Goal: Information Seeking & Learning: Learn about a topic

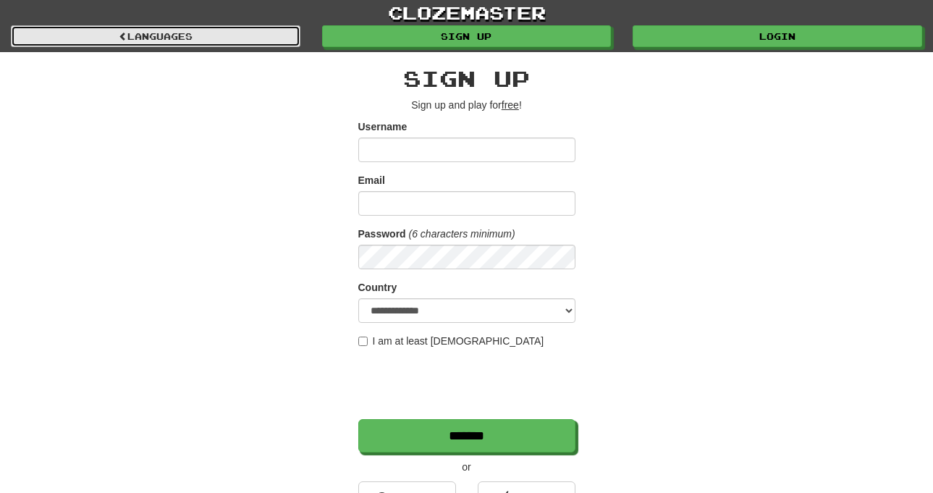
click at [206, 27] on link "Languages" at bounding box center [156, 36] width 290 height 22
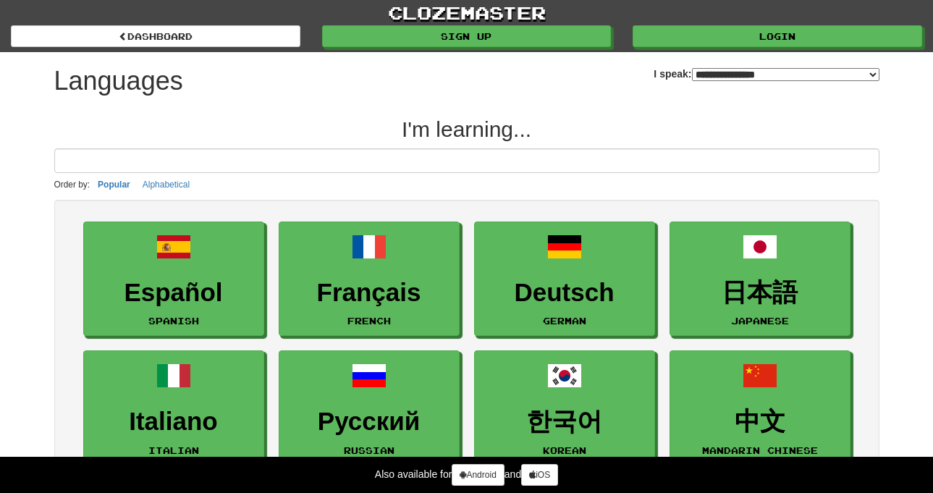
select select "*******"
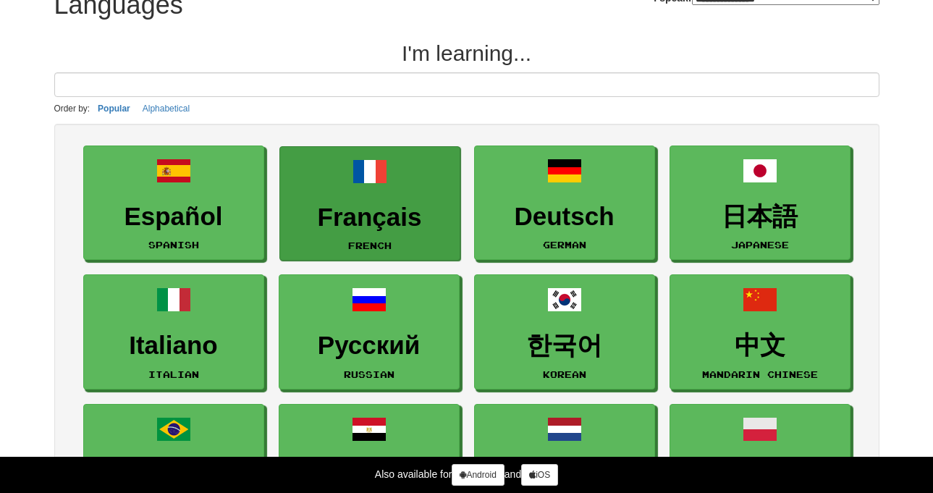
scroll to position [145, 0]
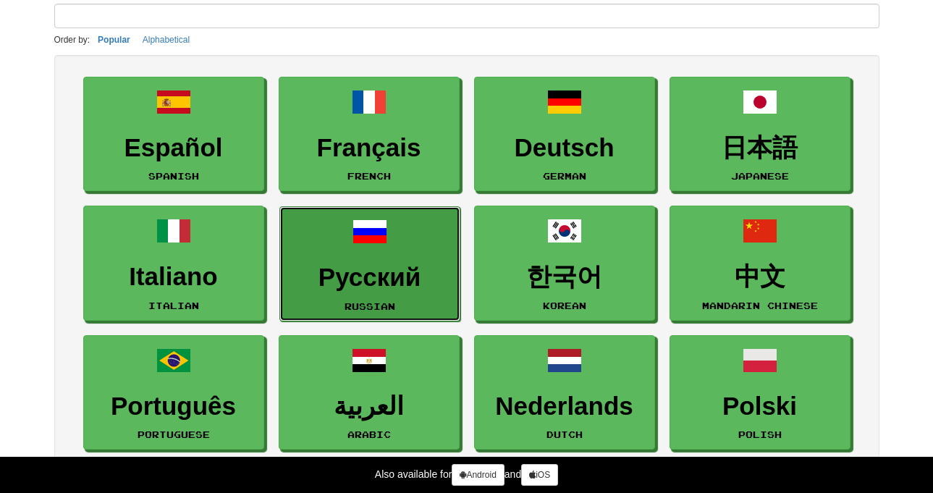
click at [394, 267] on h3 "Русский" at bounding box center [369, 278] width 165 height 28
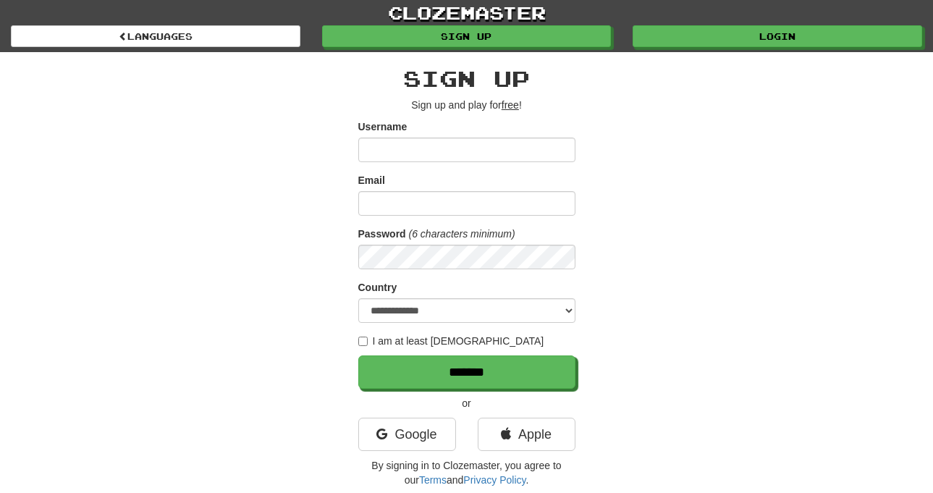
click at [440, 143] on input "Username" at bounding box center [466, 150] width 217 height 25
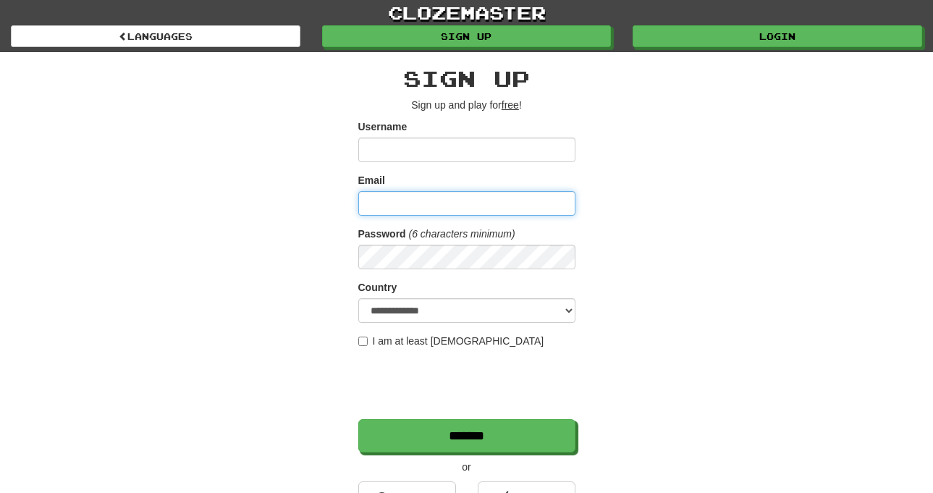
click at [468, 201] on input "Email" at bounding box center [466, 203] width 217 height 25
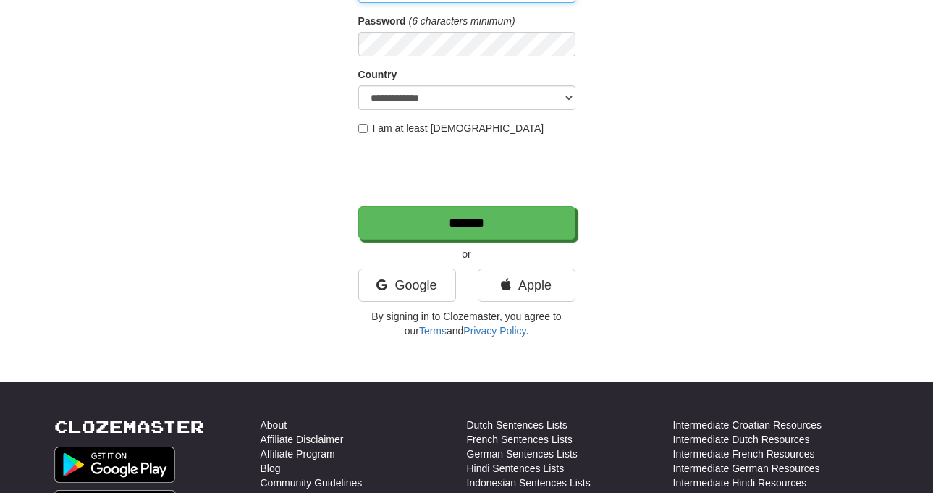
scroll to position [217, 0]
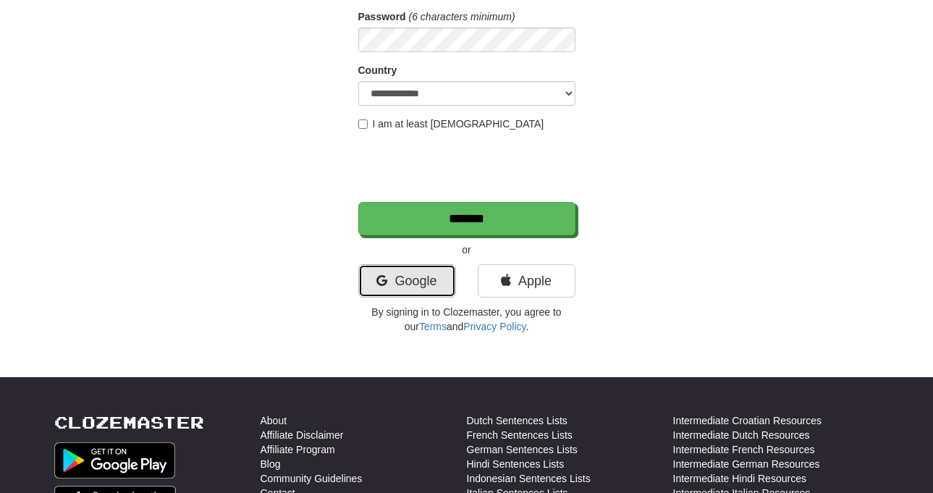
click at [413, 285] on link "Google" at bounding box center [407, 280] width 98 height 33
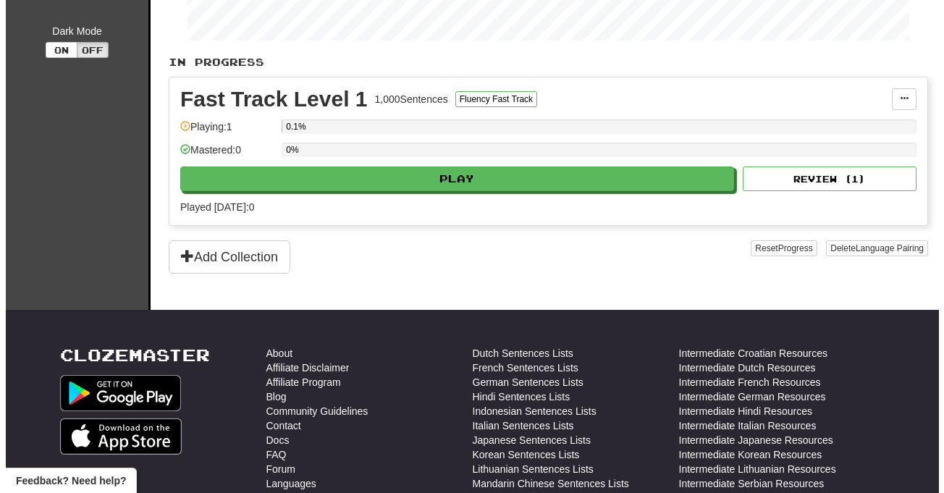
scroll to position [290, 0]
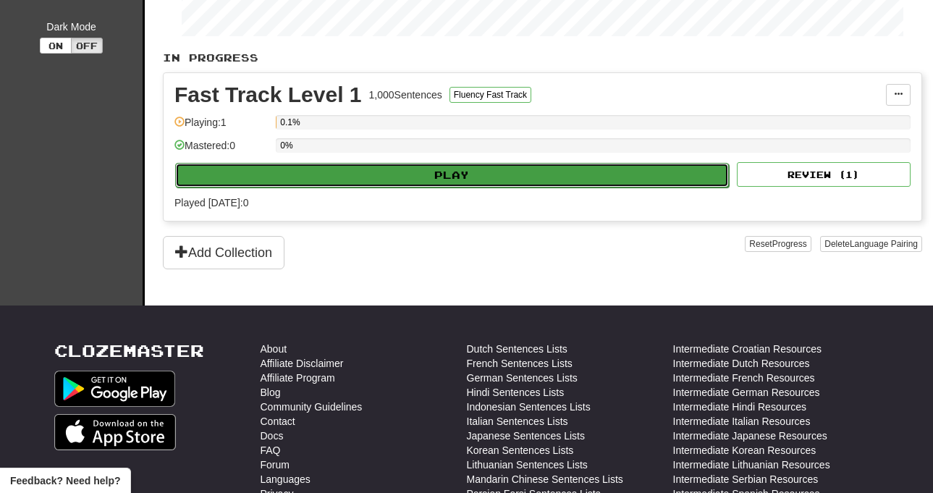
click at [417, 182] on button "Play" at bounding box center [452, 175] width 554 height 25
select select "**"
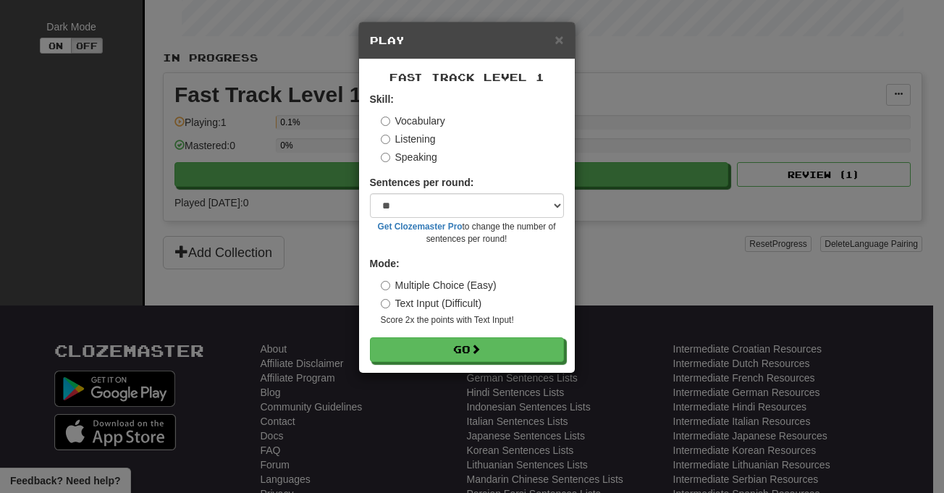
click at [389, 134] on label "Listening" at bounding box center [408, 139] width 55 height 14
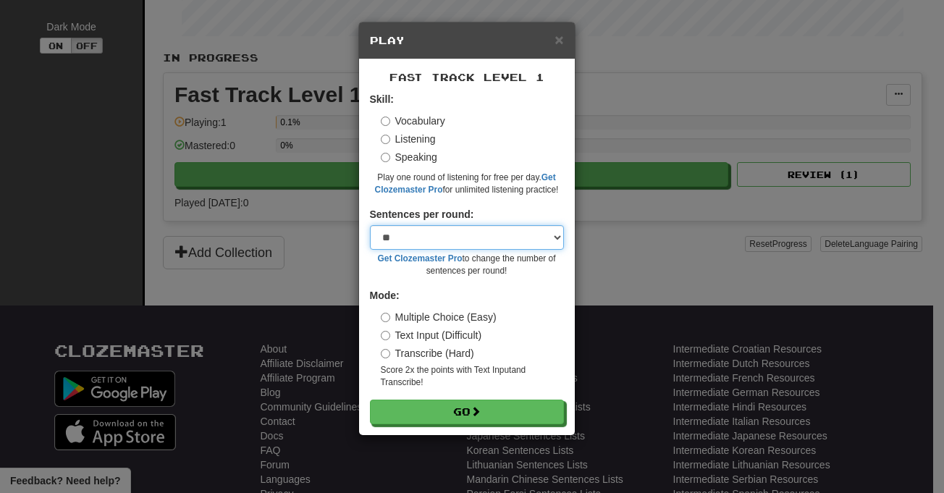
click at [471, 235] on select "* ** ** ** ** ** *** ********" at bounding box center [467, 237] width 194 height 25
click at [370, 225] on select "* ** ** ** ** ** *** ********" at bounding box center [467, 237] width 194 height 25
click at [437, 259] on link "Get Clozemaster Pro" at bounding box center [420, 258] width 85 height 10
drag, startPoint x: 438, startPoint y: 227, endPoint x: 439, endPoint y: 248, distance: 21.0
click at [438, 227] on select "* ** ** ** ** ** *** ********" at bounding box center [467, 237] width 194 height 25
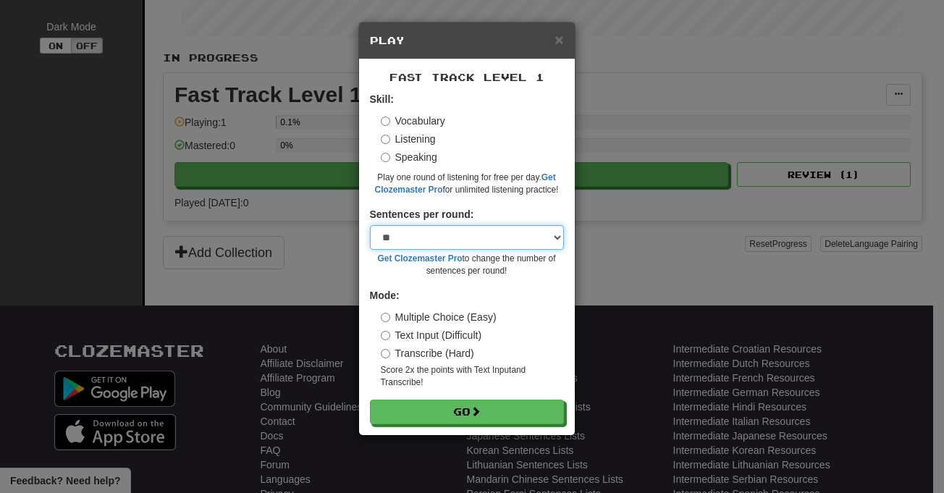
click at [458, 232] on select "* ** ** ** ** ** *** ********" at bounding box center [467, 237] width 194 height 25
click at [370, 225] on select "* ** ** ** ** ** *** ********" at bounding box center [467, 237] width 194 height 25
click at [453, 235] on select "* ** ** ** ** ** *** ********" at bounding box center [467, 237] width 194 height 25
click at [498, 205] on form "Skill: Vocabulary Listening Speaking Play one round of listening for free per d…" at bounding box center [467, 258] width 194 height 332
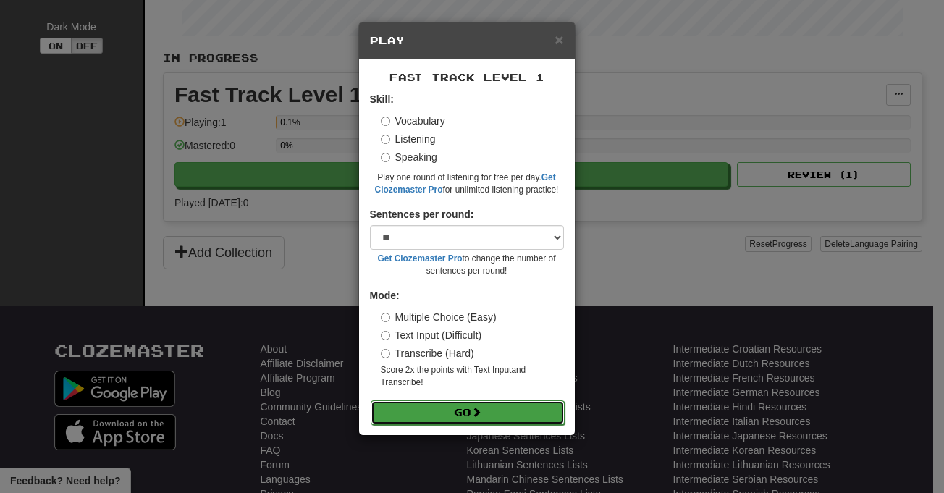
click at [479, 417] on span at bounding box center [476, 412] width 10 height 10
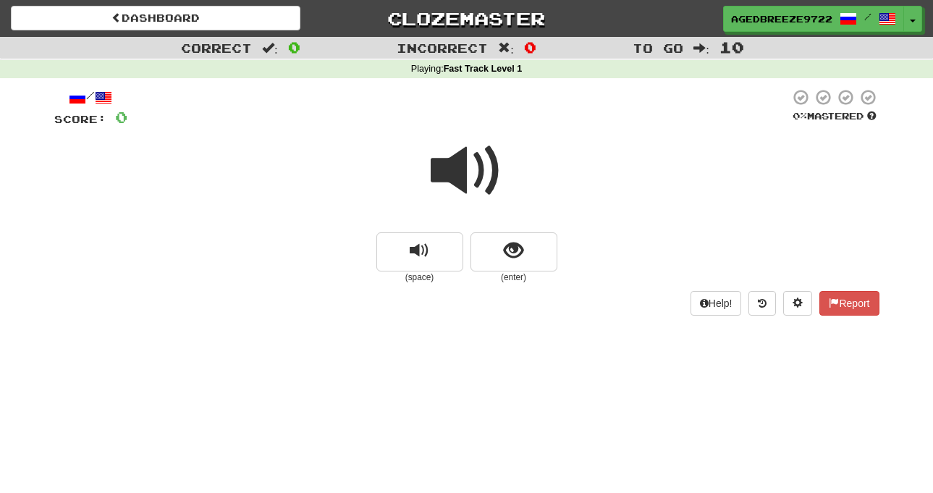
click at [484, 190] on span at bounding box center [467, 171] width 72 height 72
click at [476, 177] on span at bounding box center [467, 171] width 72 height 72
click at [474, 172] on span at bounding box center [467, 171] width 72 height 72
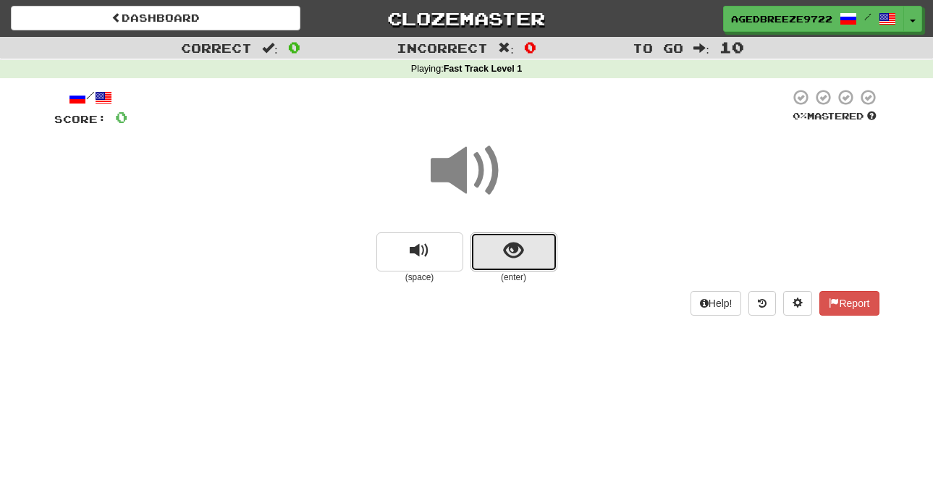
click at [513, 252] on span "show sentence" at bounding box center [514, 251] width 20 height 20
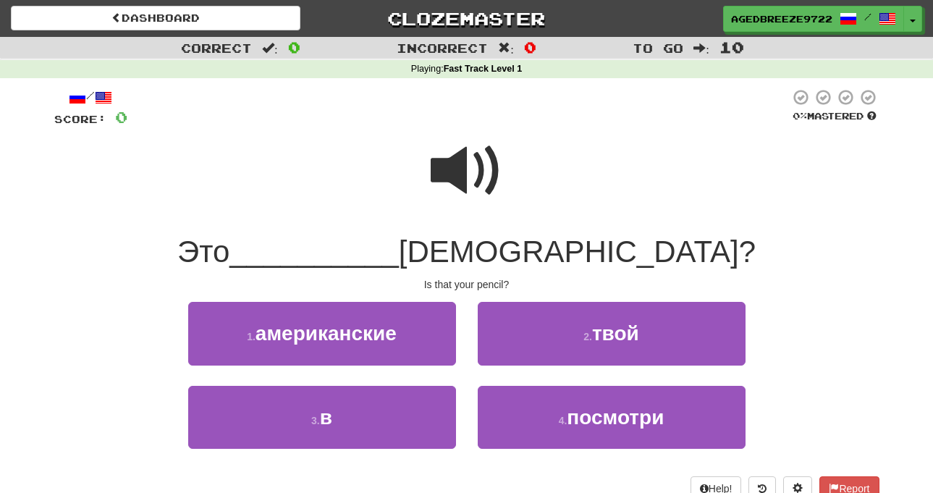
click at [461, 156] on span at bounding box center [467, 171] width 72 height 72
click at [463, 160] on span at bounding box center [467, 171] width 72 height 72
drag, startPoint x: 647, startPoint y: 352, endPoint x: 943, endPoint y: 387, distance: 298.3
click at [647, 351] on button "2 . твой" at bounding box center [612, 333] width 268 height 63
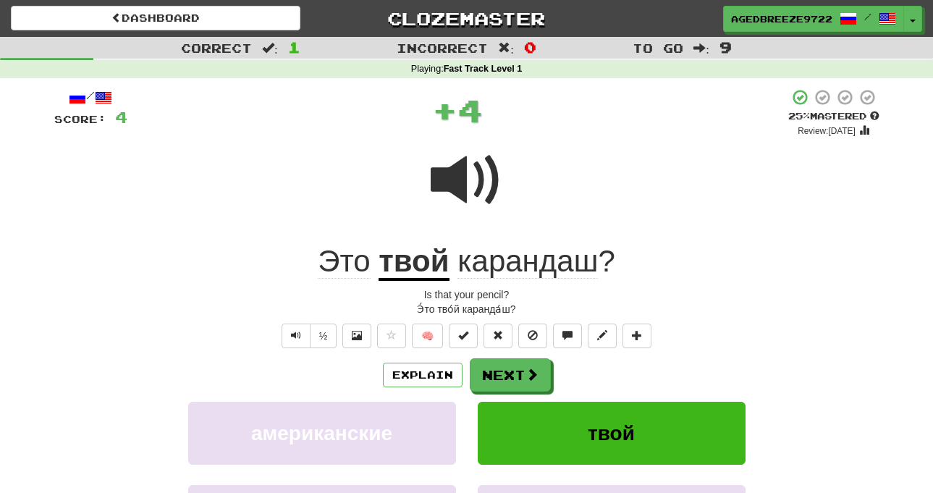
click at [471, 188] on span at bounding box center [467, 180] width 72 height 72
click at [465, 179] on span at bounding box center [467, 180] width 72 height 72
drag, startPoint x: 516, startPoint y: 289, endPoint x: 514, endPoint y: 297, distance: 8.3
click at [424, 285] on div "/ Score: 4 + 4 25 % Mastered Review: 2025-09-21 Это твой карандаш ? Is that you…" at bounding box center [466, 355] width 825 height 534
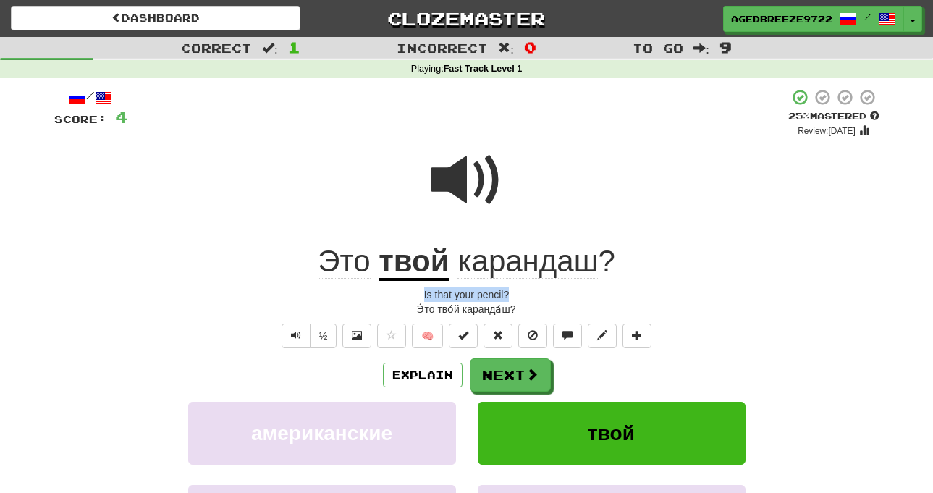
select select "**"
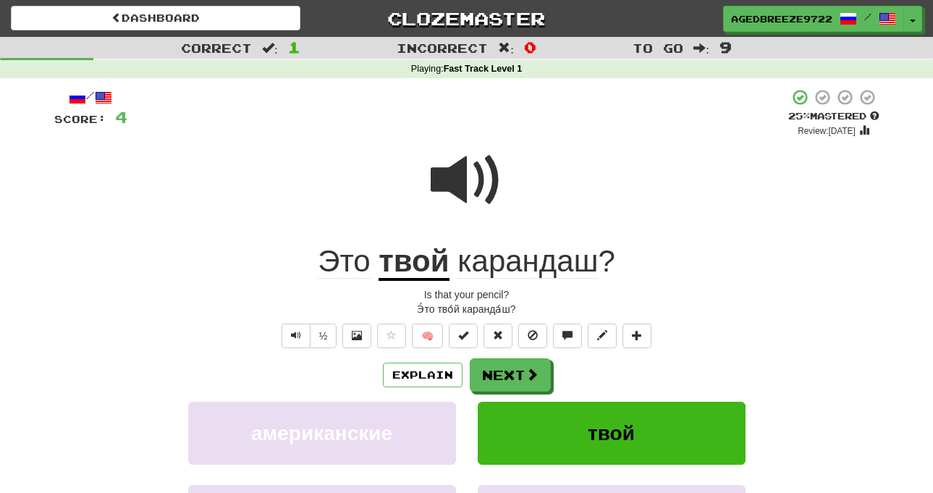
click at [316, 138] on div "+ 4" at bounding box center [457, 112] width 661 height 49
click at [461, 184] on span at bounding box center [467, 180] width 72 height 72
click at [445, 186] on span at bounding box center [467, 180] width 72 height 72
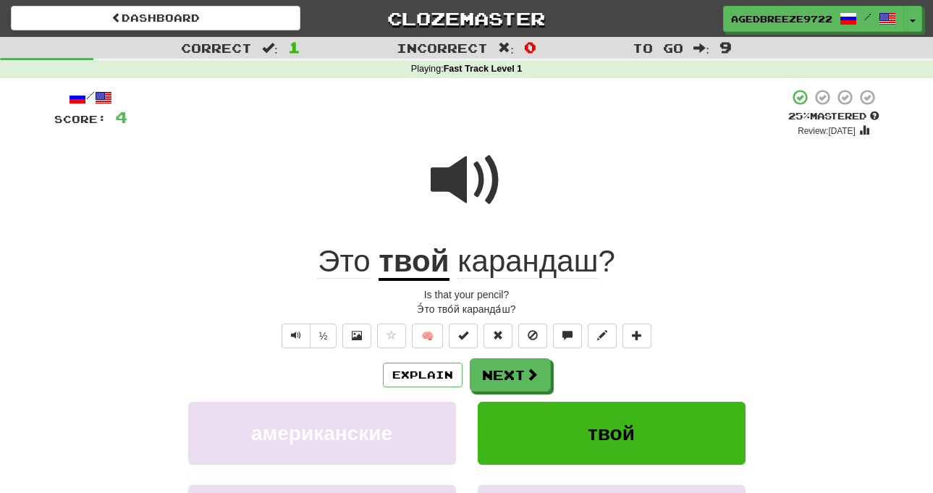
click at [445, 186] on span at bounding box center [467, 180] width 72 height 72
click at [434, 261] on u "твой" at bounding box center [414, 262] width 70 height 37
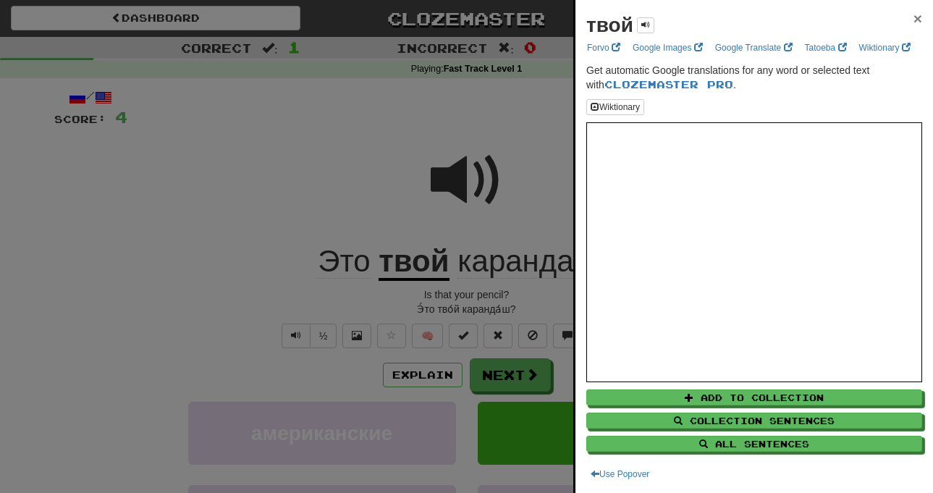
click at [914, 17] on span "×" at bounding box center [918, 18] width 9 height 17
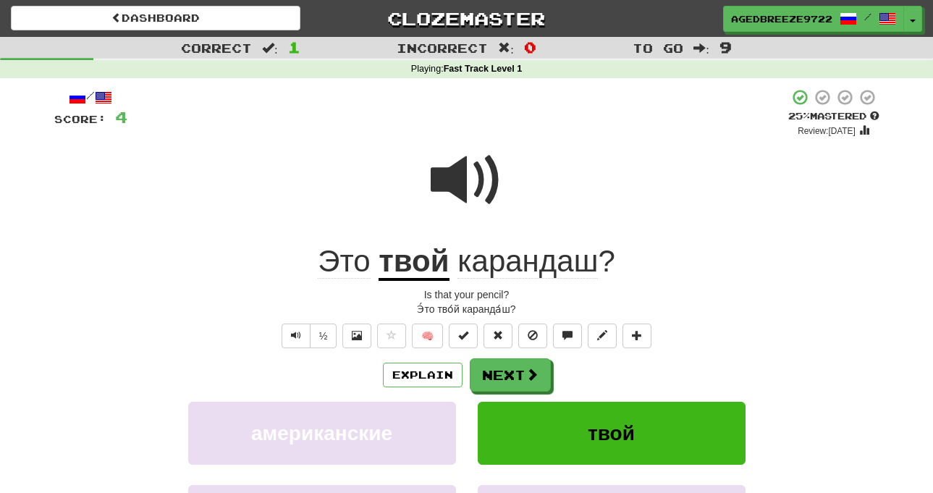
click at [461, 187] on span at bounding box center [467, 180] width 72 height 72
click at [517, 375] on button "Next" at bounding box center [511, 375] width 81 height 33
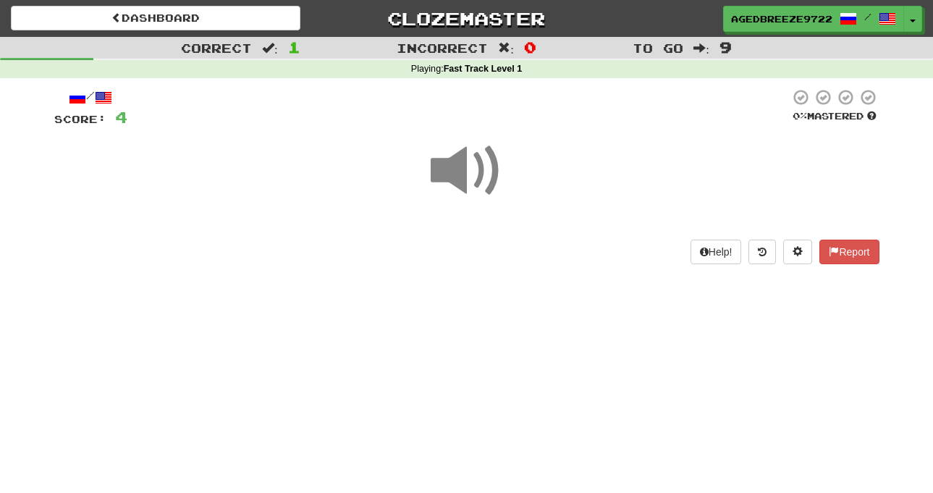
click at [457, 165] on span at bounding box center [467, 171] width 72 height 72
click at [457, 167] on span at bounding box center [467, 171] width 72 height 72
click at [458, 168] on span at bounding box center [467, 171] width 72 height 72
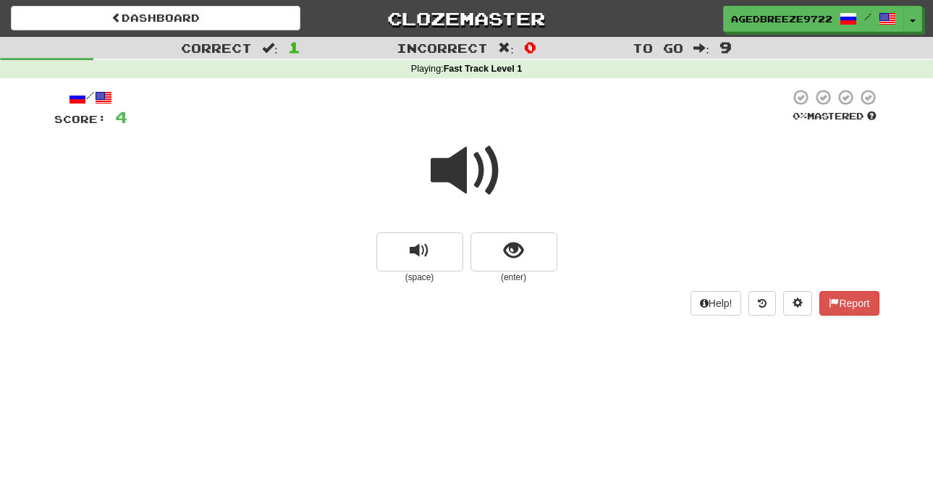
click at [459, 168] on span at bounding box center [467, 171] width 72 height 72
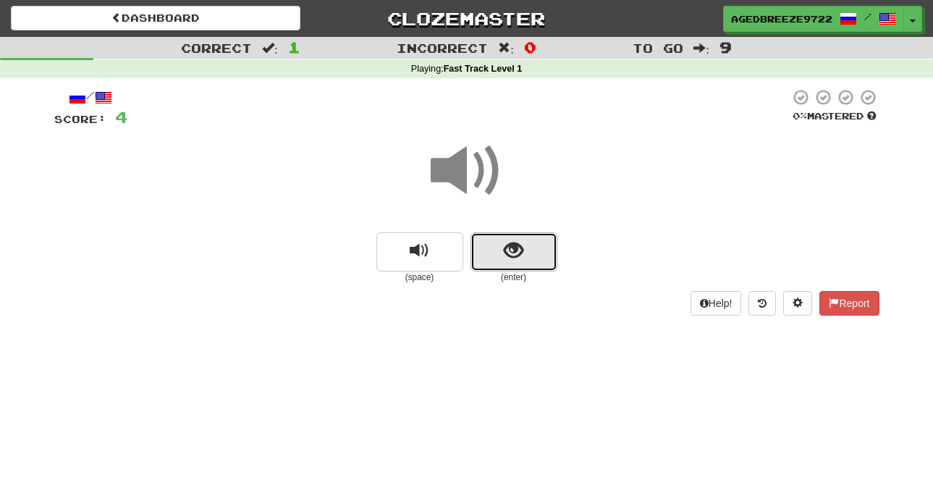
click at [512, 263] on button "show sentence" at bounding box center [514, 251] width 87 height 39
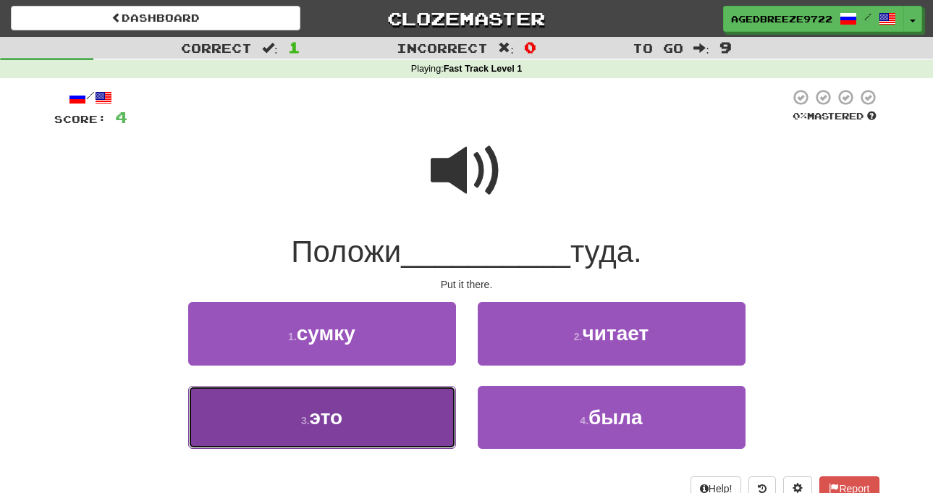
click at [369, 421] on button "3 . это" at bounding box center [322, 417] width 268 height 63
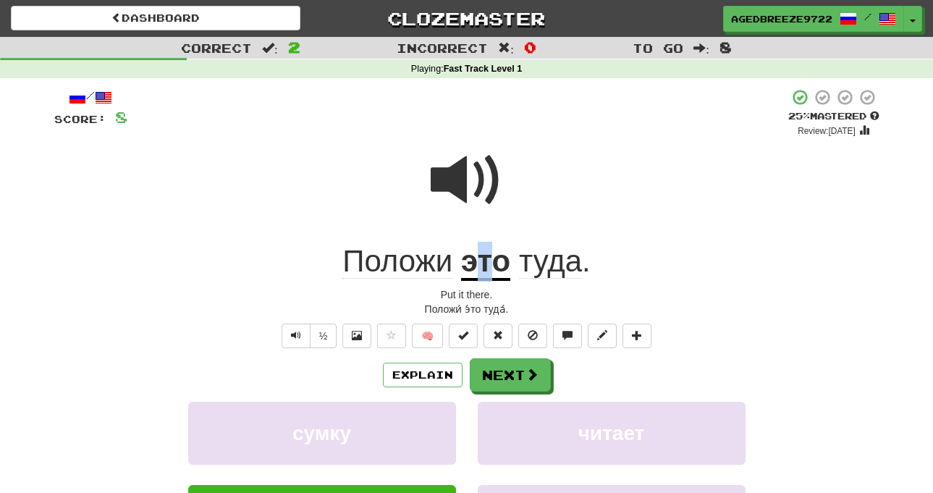
drag, startPoint x: 482, startPoint y: 261, endPoint x: 490, endPoint y: 261, distance: 8.0
click at [490, 261] on u "это" at bounding box center [485, 262] width 49 height 37
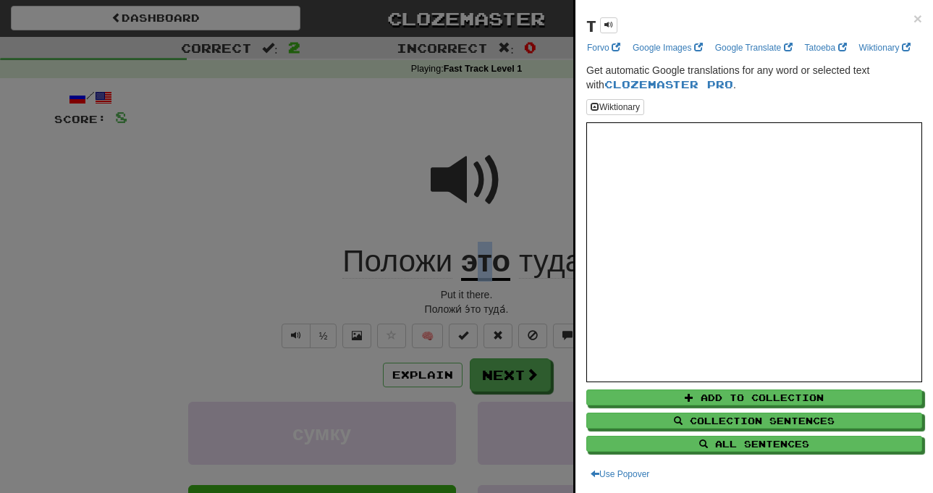
click at [450, 245] on div at bounding box center [466, 246] width 933 height 493
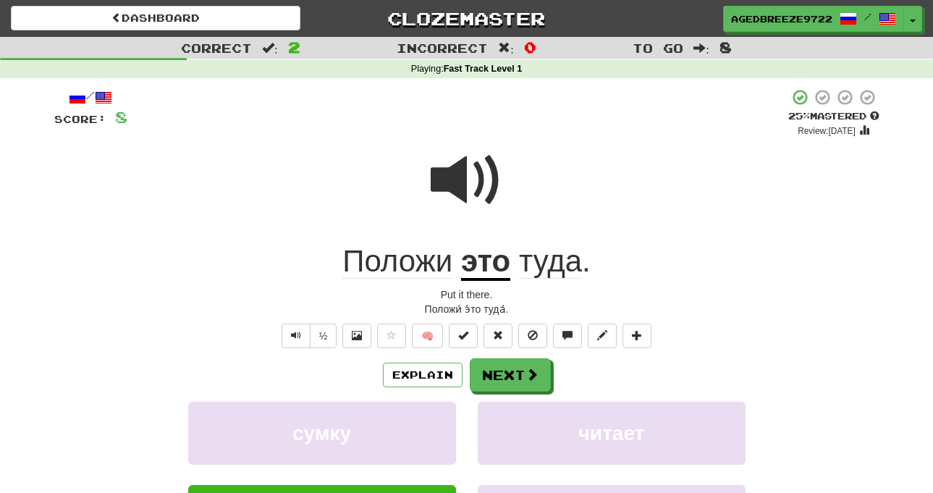
click at [497, 273] on u "это" at bounding box center [485, 262] width 49 height 37
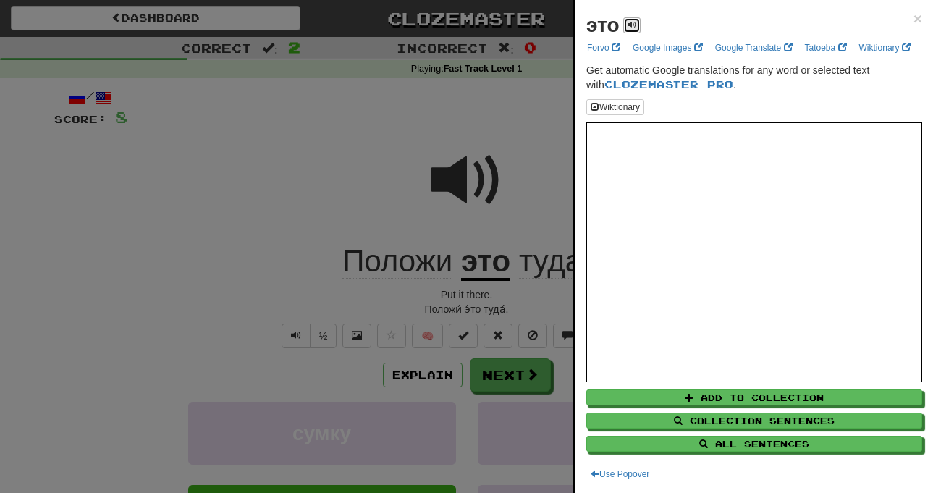
click at [634, 30] on button at bounding box center [631, 25] width 17 height 16
click at [247, 202] on div at bounding box center [466, 246] width 933 height 493
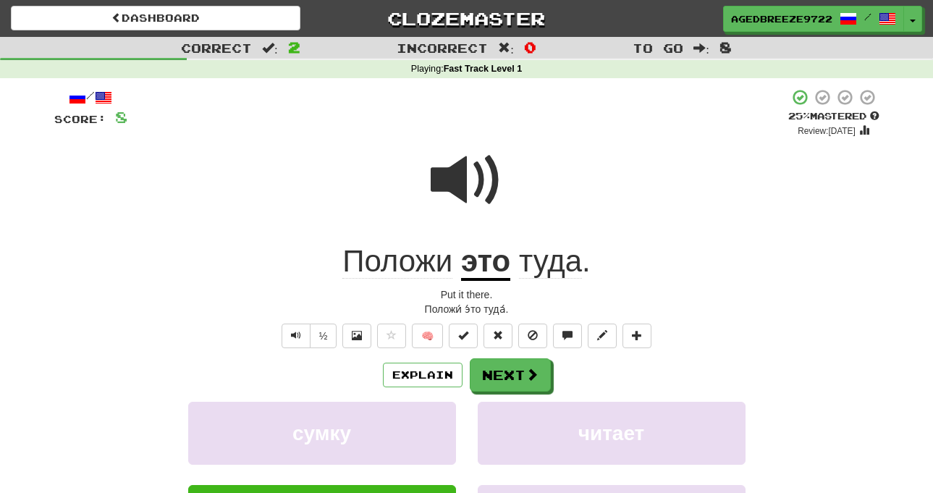
click at [454, 164] on span at bounding box center [467, 180] width 72 height 72
click at [493, 188] on span at bounding box center [467, 180] width 72 height 72
drag, startPoint x: 430, startPoint y: 293, endPoint x: 517, endPoint y: 295, distance: 86.9
click at [517, 295] on div "Put it there." at bounding box center [466, 294] width 825 height 14
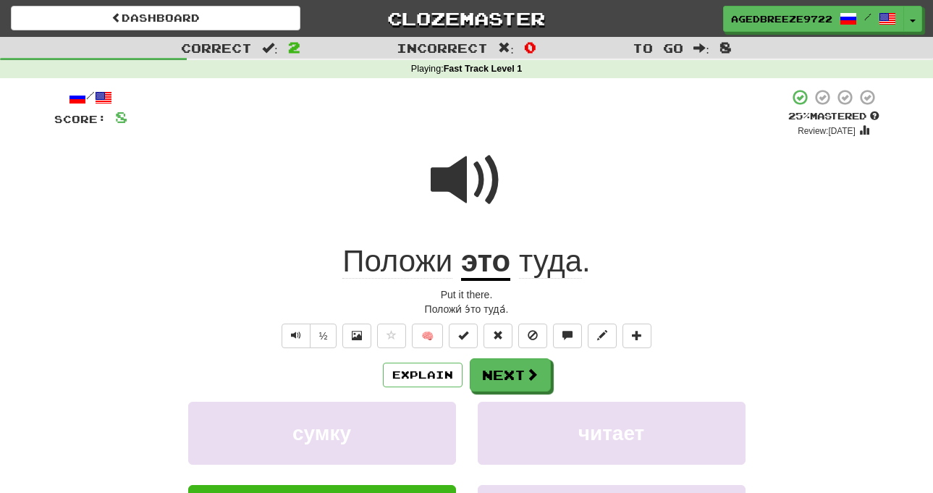
click at [239, 166] on div at bounding box center [466, 190] width 825 height 104
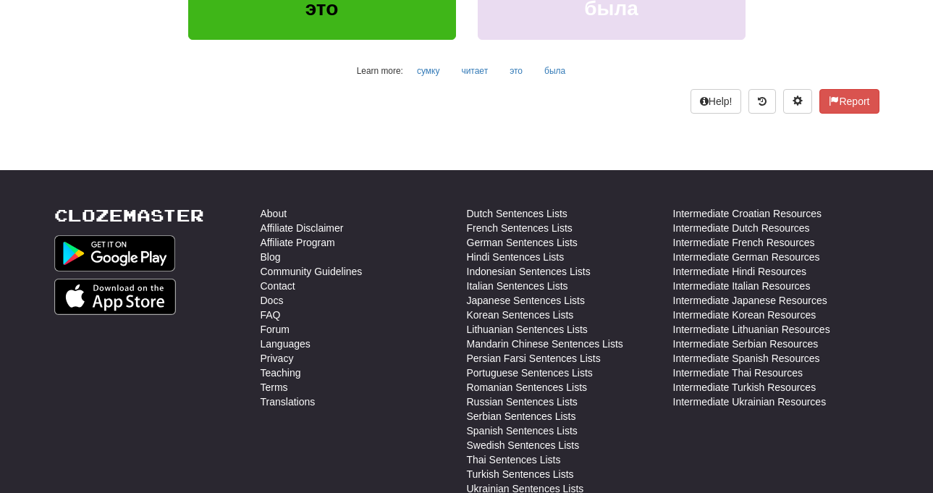
scroll to position [663, 0]
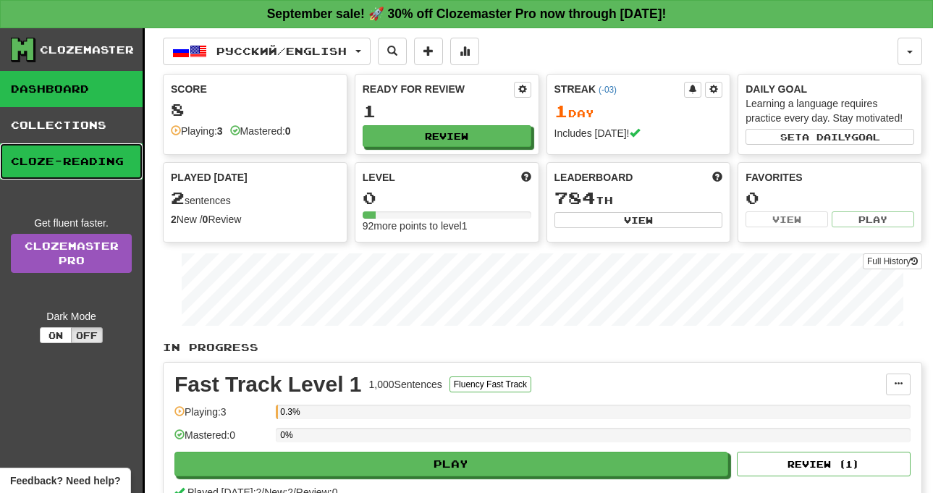
click at [88, 156] on link "Cloze-Reading" at bounding box center [71, 161] width 143 height 36
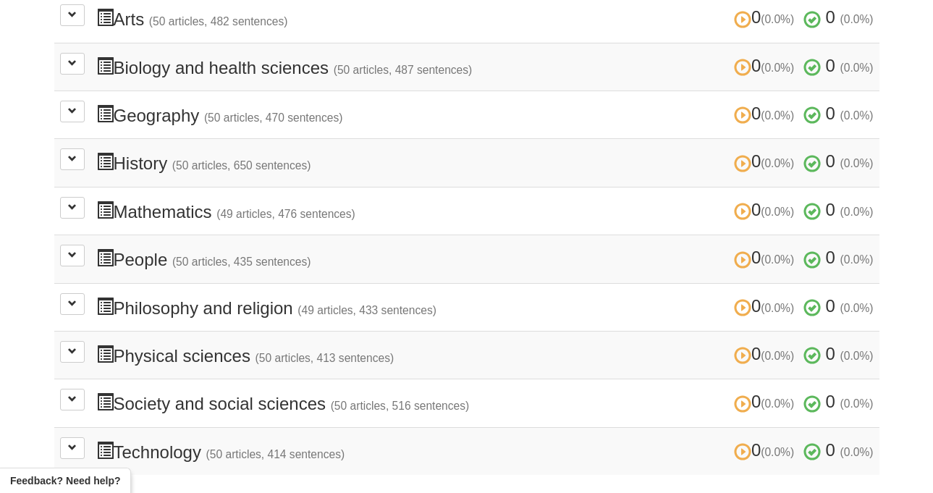
scroll to position [579, 0]
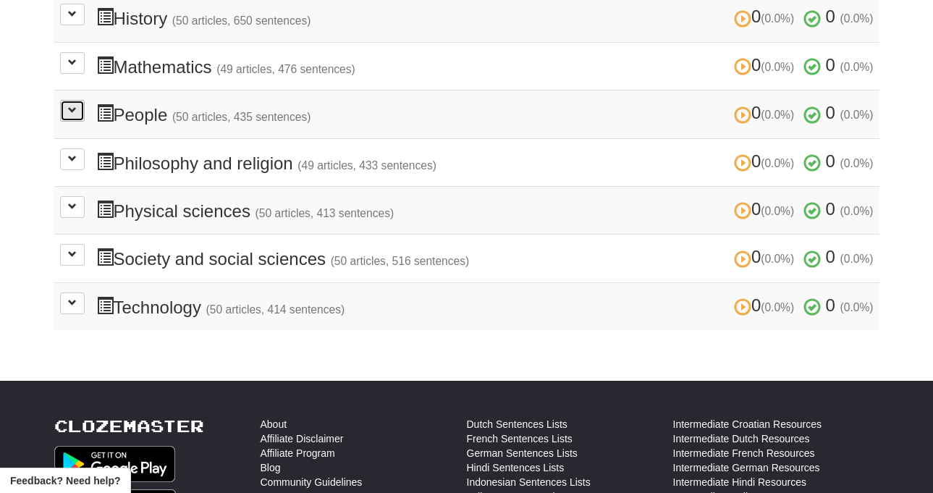
click at [66, 114] on button at bounding box center [72, 111] width 25 height 22
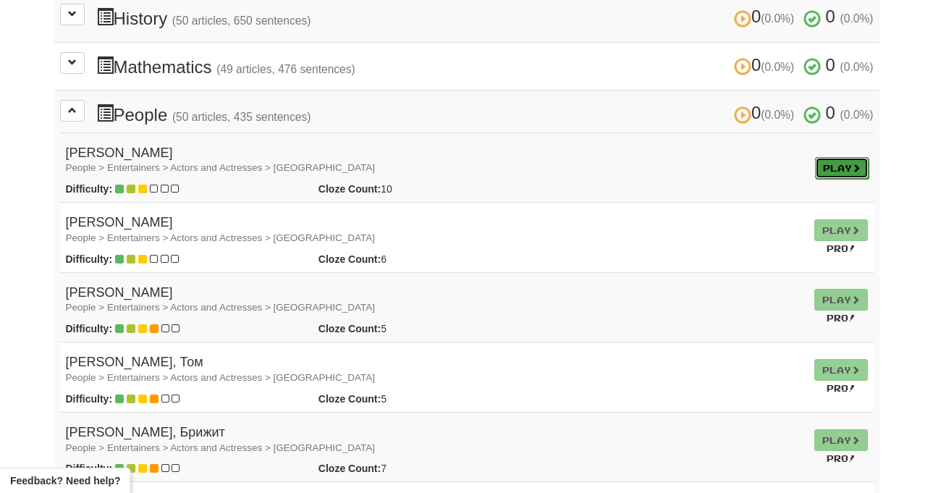
click at [844, 170] on link "Play" at bounding box center [842, 168] width 54 height 22
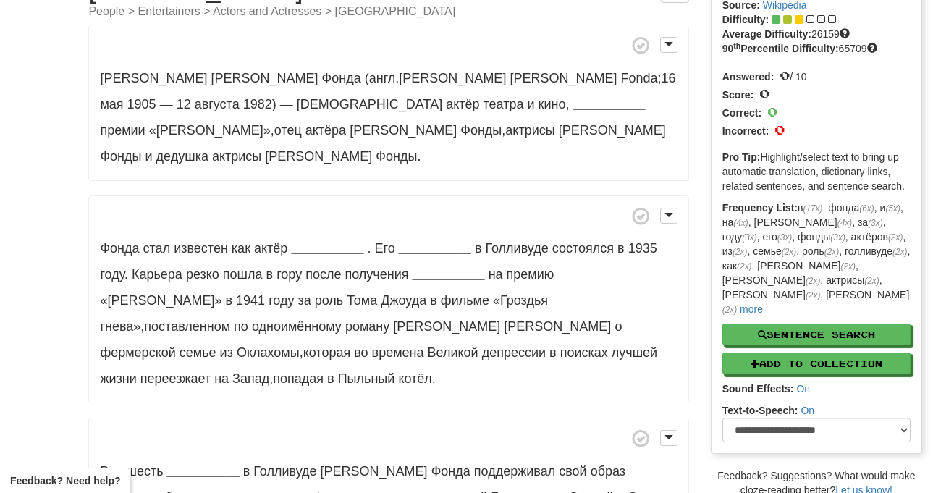
scroll to position [72, 0]
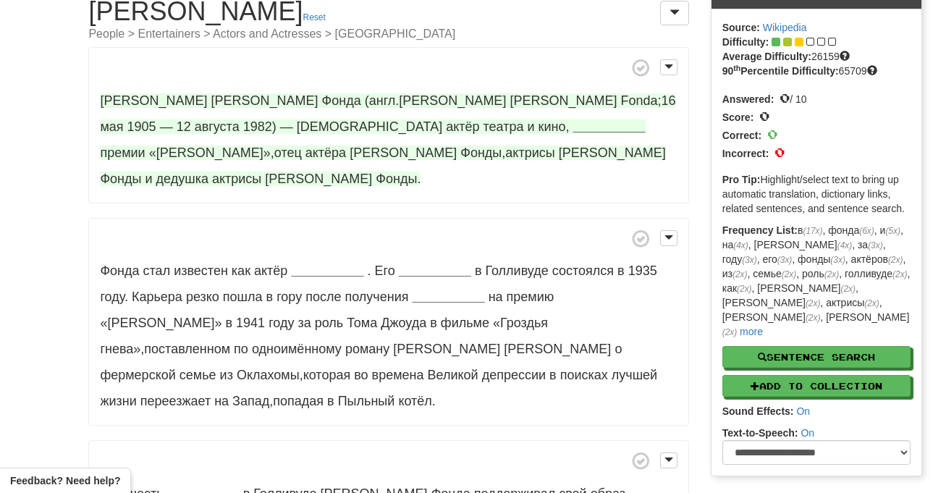
click at [573, 126] on strong "__________" at bounding box center [609, 126] width 72 height 14
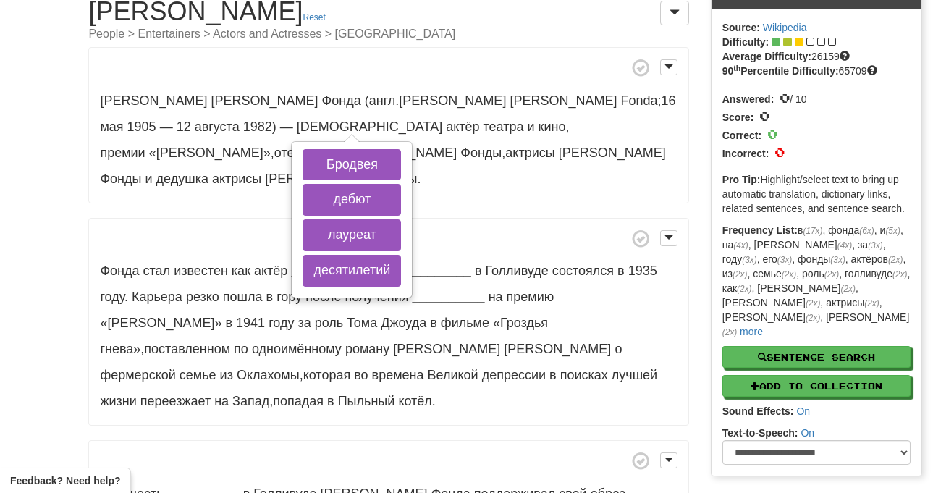
drag, startPoint x: 248, startPoint y: 182, endPoint x: 132, endPoint y: 182, distance: 116.6
click at [248, 182] on div "Генри Джейнс Фонда (англ . Henry Jaynes Fonda ; 16 мая 1905 — 12 августа 1982) …" at bounding box center [388, 472] width 600 height 850
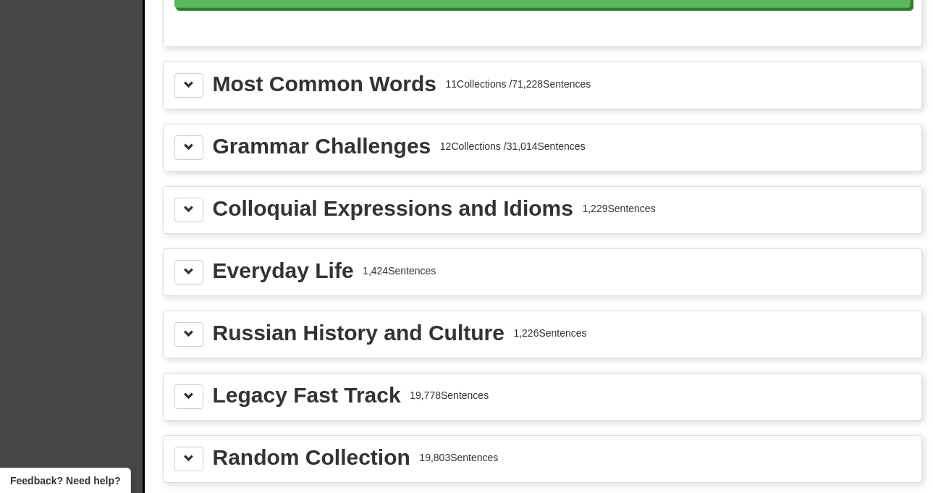
scroll to position [1593, 0]
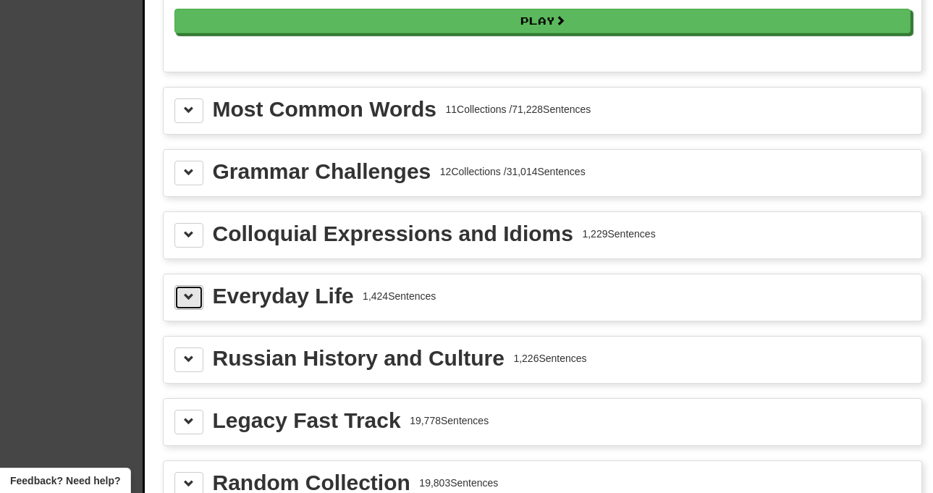
click at [194, 297] on button at bounding box center [189, 297] width 29 height 25
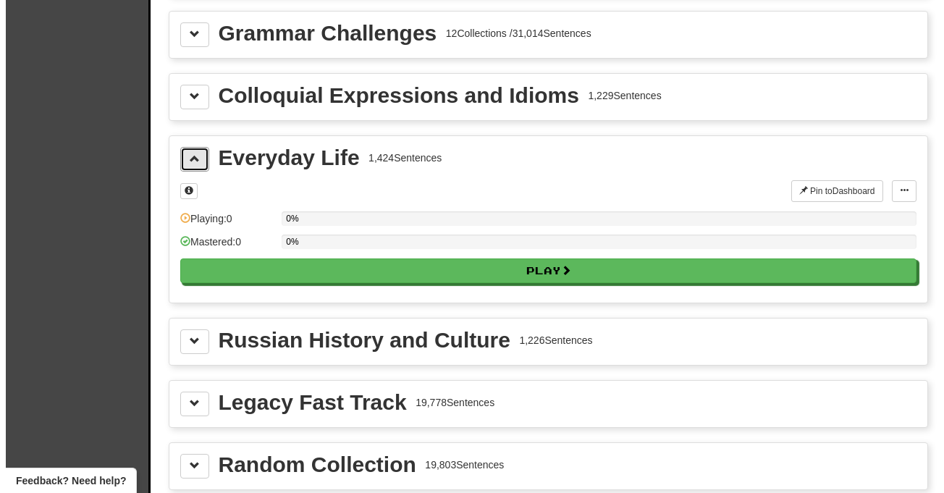
scroll to position [1738, 0]
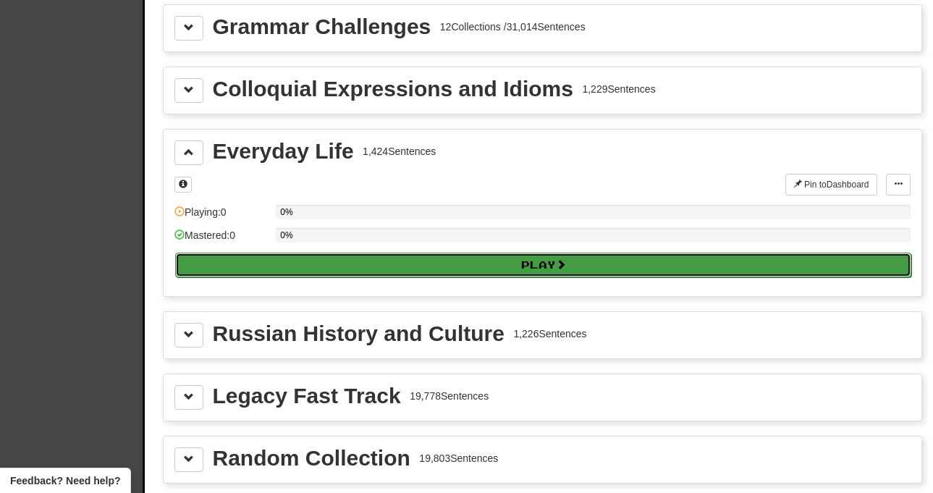
click at [392, 264] on button "Play" at bounding box center [543, 265] width 736 height 25
select select "**"
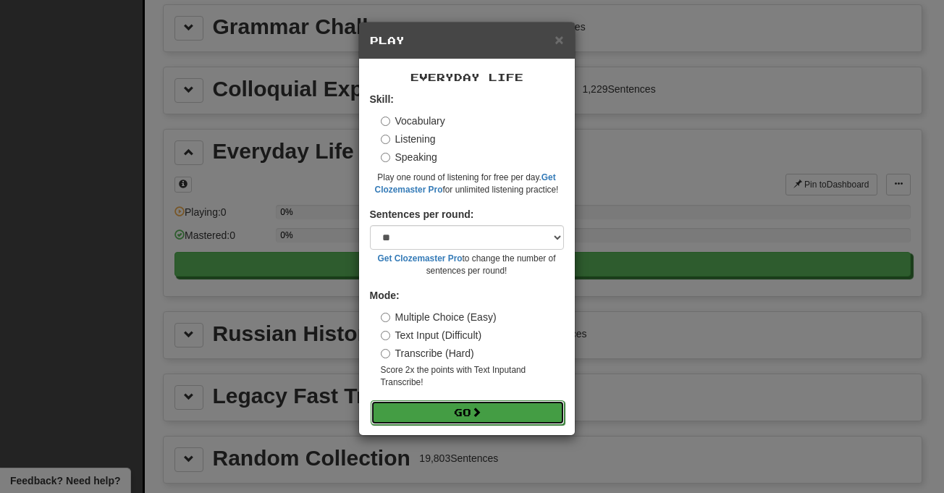
click at [447, 413] on button "Go" at bounding box center [468, 412] width 194 height 25
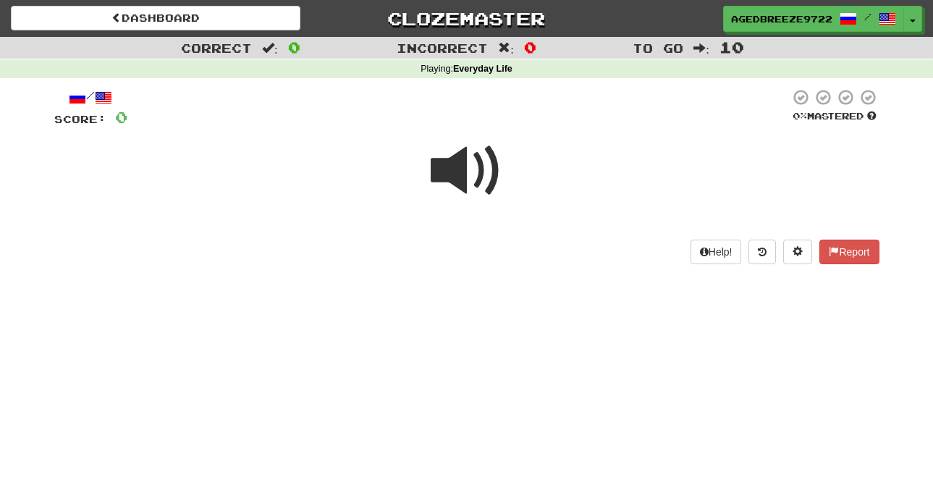
click at [462, 180] on span at bounding box center [467, 171] width 72 height 72
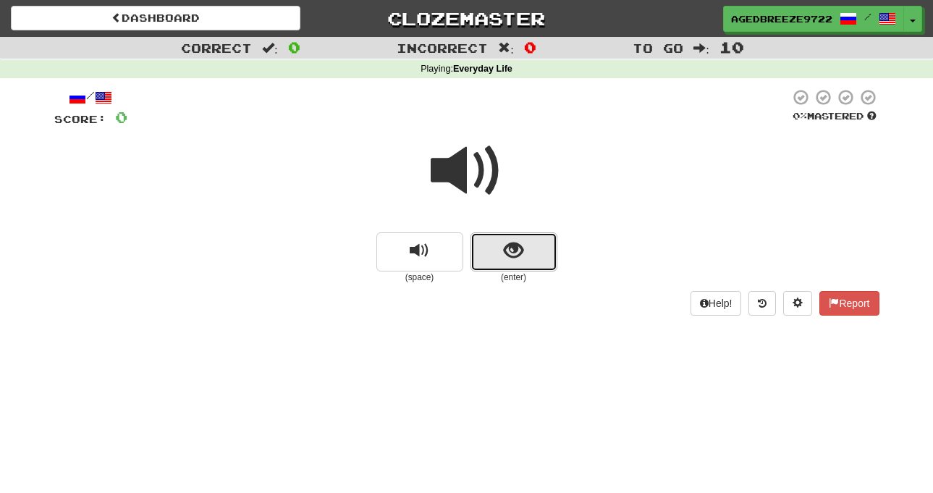
click at [515, 261] on span "show sentence" at bounding box center [514, 251] width 20 height 20
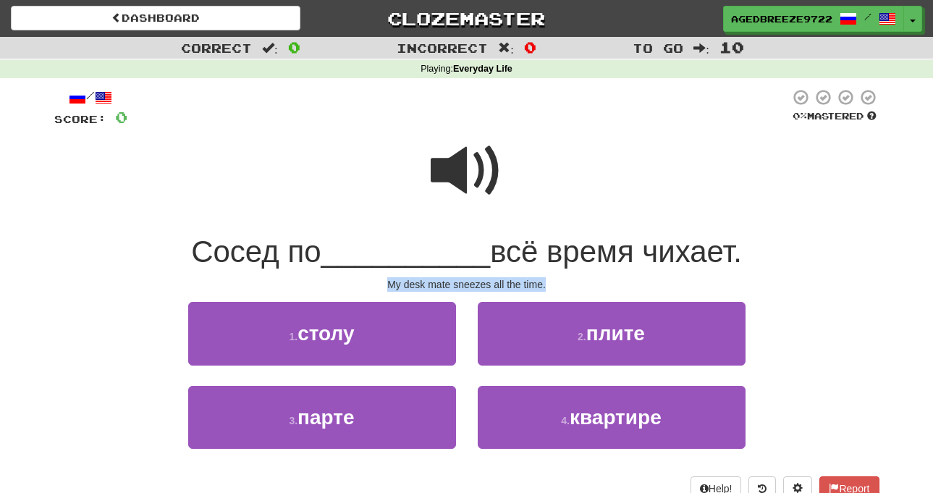
drag, startPoint x: 384, startPoint y: 285, endPoint x: 561, endPoint y: 280, distance: 176.7
click at [561, 280] on div "My desk mate sneezes all the time." at bounding box center [466, 284] width 825 height 14
select select "**"
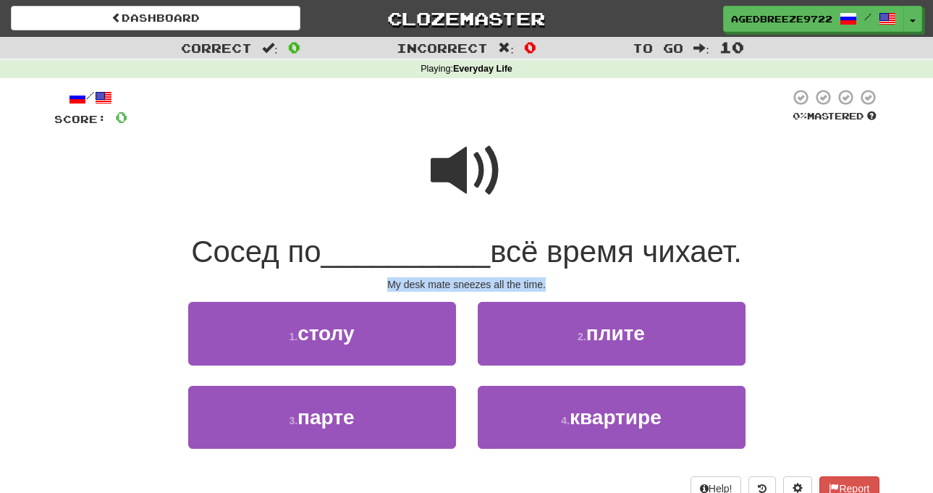
select select "**"
click at [80, 225] on div at bounding box center [466, 181] width 825 height 104
